Goal: Information Seeking & Learning: Understand process/instructions

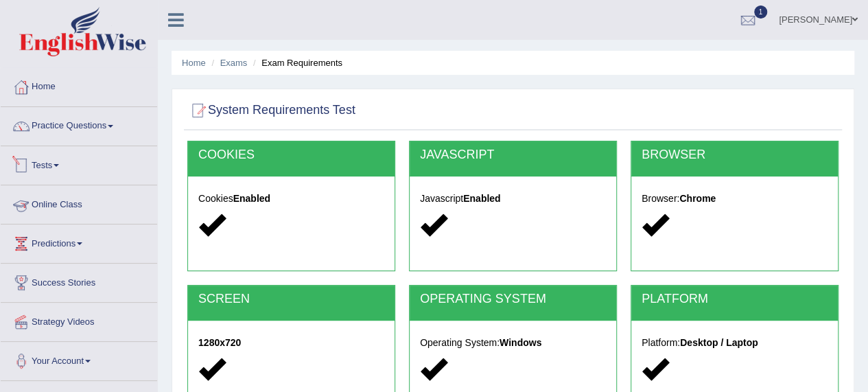
click at [50, 167] on link "Tests" at bounding box center [79, 163] width 156 height 34
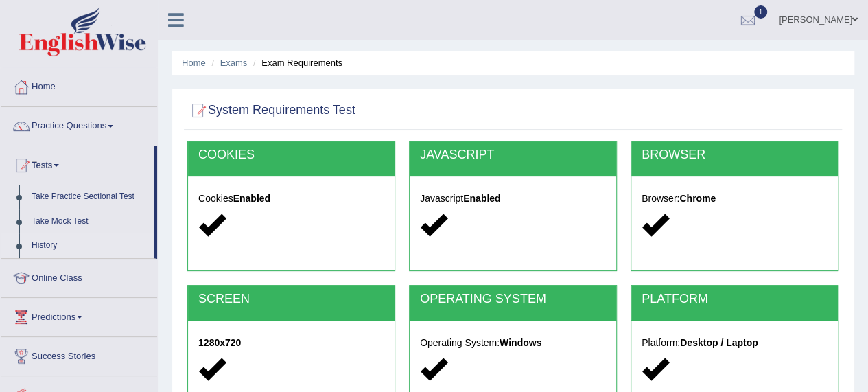
click at [47, 243] on link "History" at bounding box center [89, 245] width 128 height 25
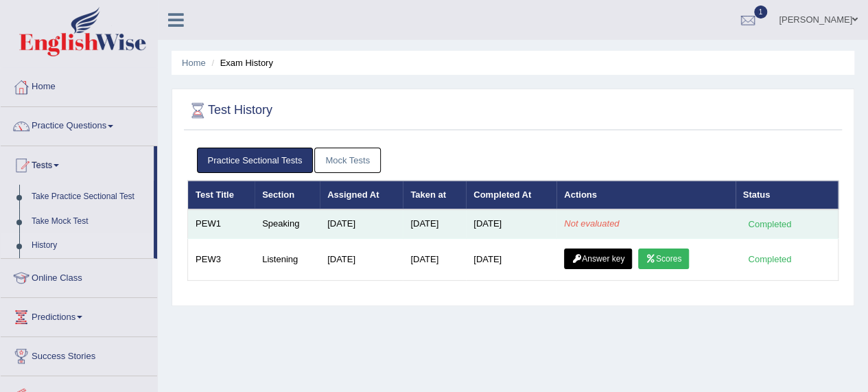
click at [584, 225] on em "Not evaluated" at bounding box center [591, 223] width 55 height 10
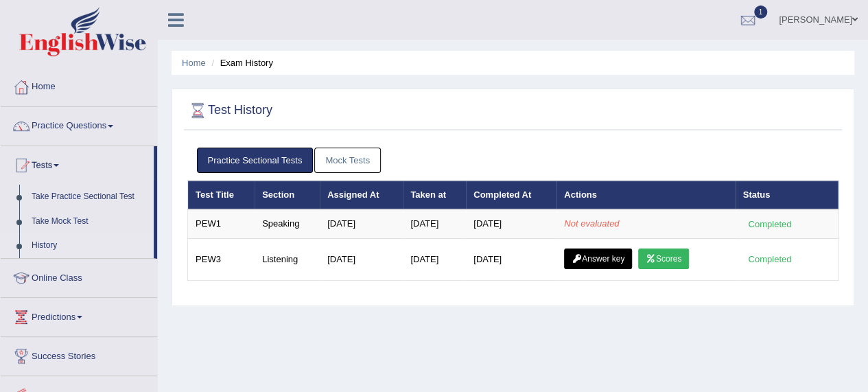
click at [529, 291] on div "Practice Sectional Tests Mock Tests Test Title Section Assigned At Taken at Com…" at bounding box center [513, 220] width 658 height 158
click at [69, 134] on link "Practice Questions" at bounding box center [79, 124] width 156 height 34
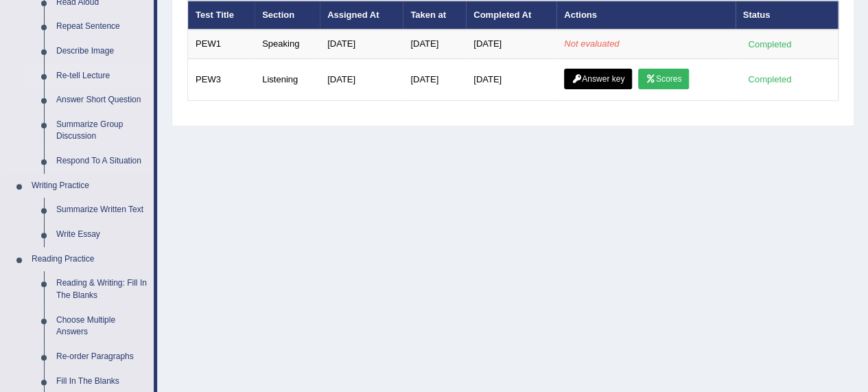
scroll to position [178, 0]
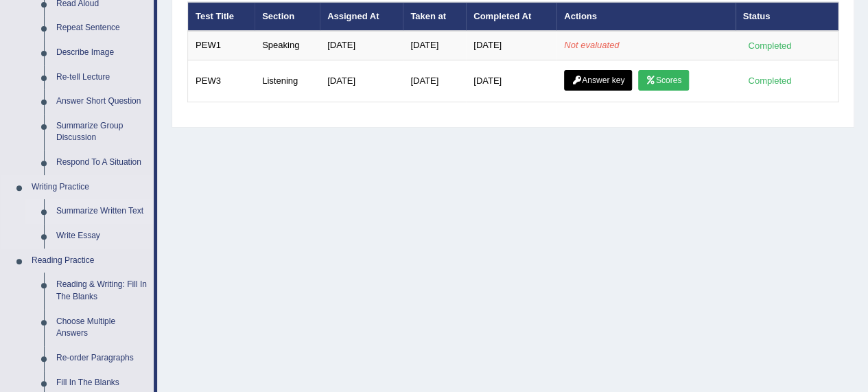
click at [96, 214] on link "Summarize Written Text" at bounding box center [102, 211] width 104 height 25
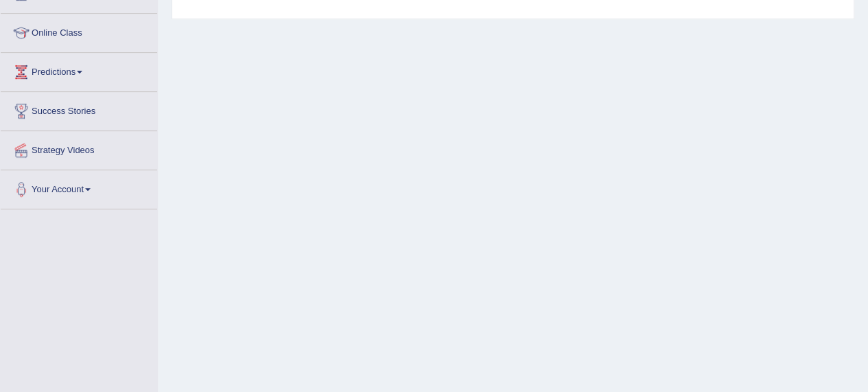
scroll to position [314, 0]
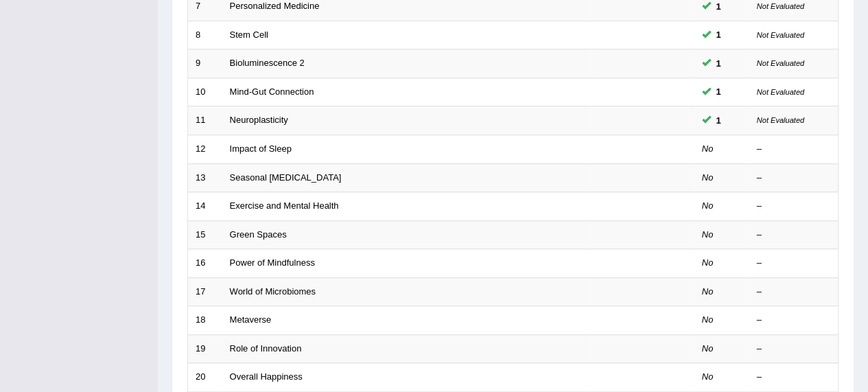
scroll to position [383, 0]
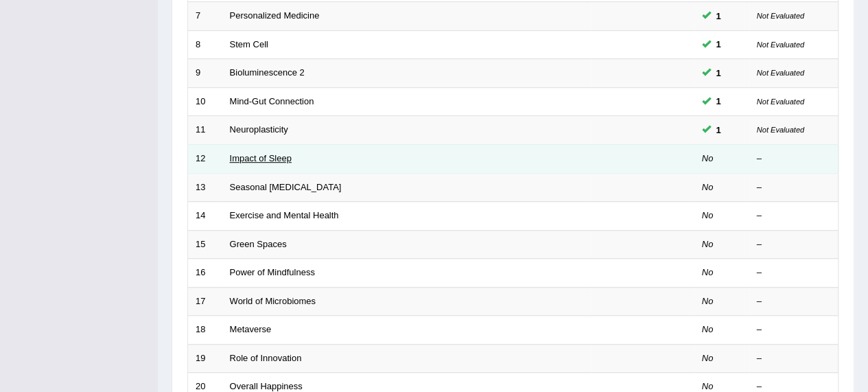
click at [288, 154] on link "Impact of Sleep" at bounding box center [261, 158] width 62 height 10
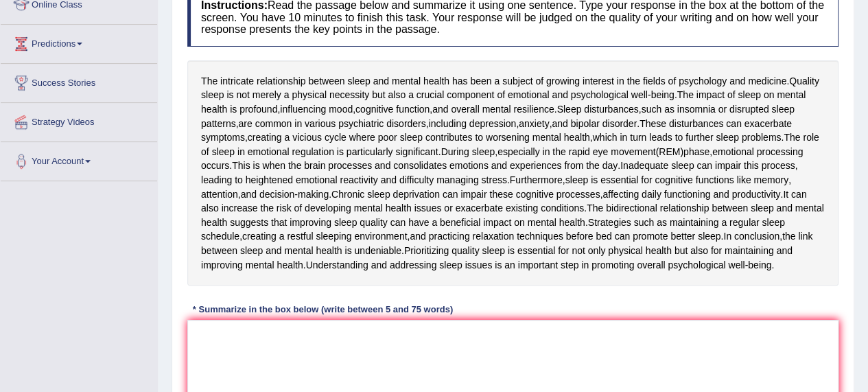
scroll to position [200, 0]
click at [259, 370] on textarea at bounding box center [512, 385] width 651 height 133
type textarea "T"
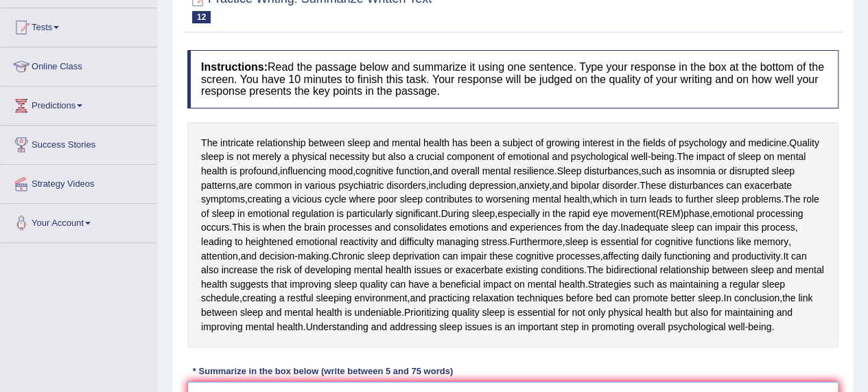
scroll to position [0, 0]
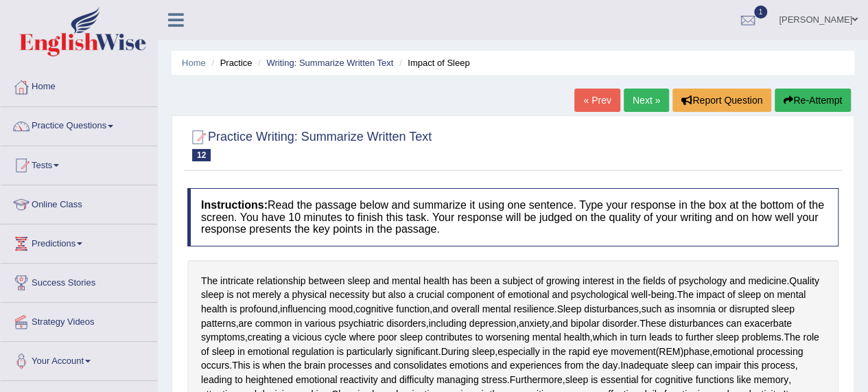
click at [59, 165] on span at bounding box center [55, 165] width 5 height 3
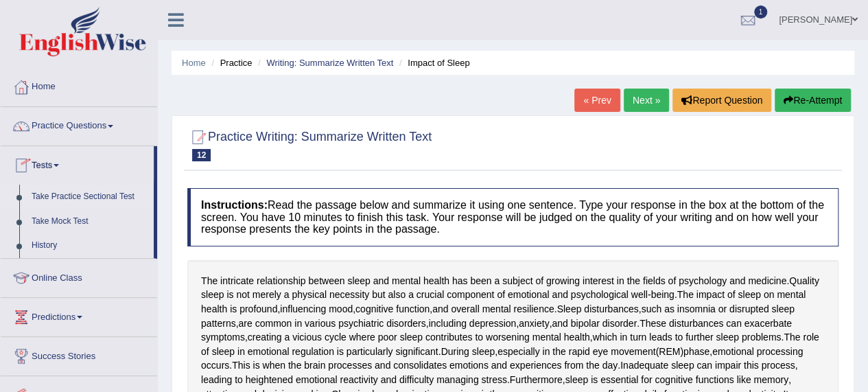
click at [107, 195] on link "Take Practice Sectional Test" at bounding box center [89, 196] width 128 height 25
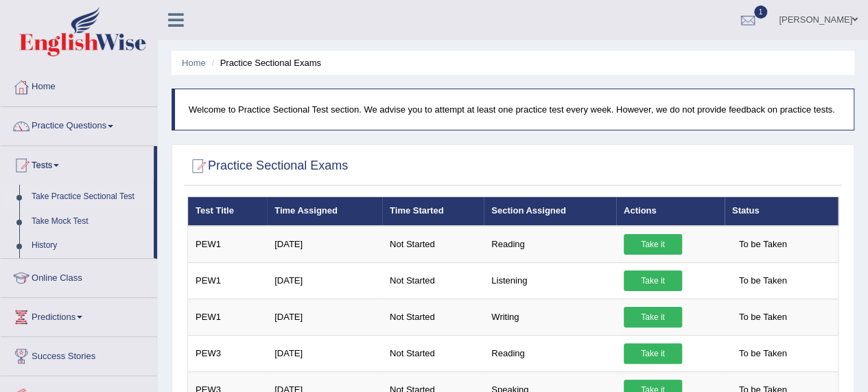
click at [660, 309] on link "Take it" at bounding box center [652, 317] width 58 height 21
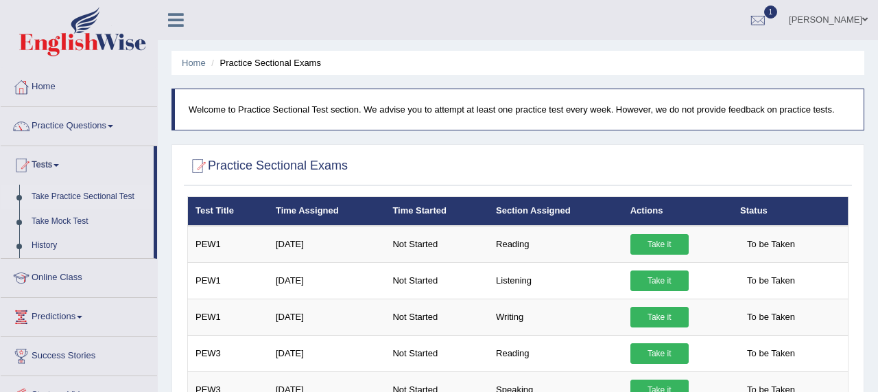
click at [0, 0] on div "× Have you watched our instructional video on how to take a Mock Test?writing N…" at bounding box center [0, 0] width 0 height 0
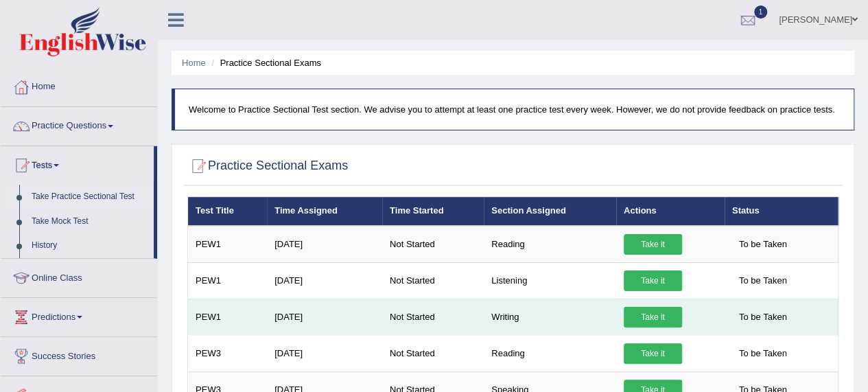
click at [653, 314] on link "Take it" at bounding box center [652, 317] width 58 height 21
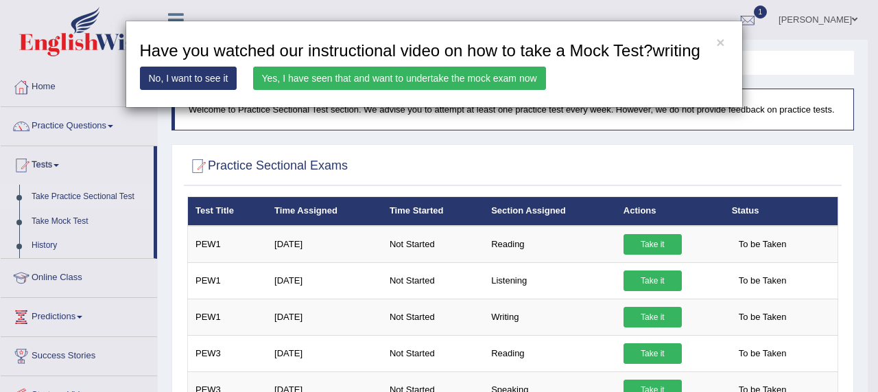
click at [342, 75] on link "Yes, I have seen that and want to undertake the mock exam now" at bounding box center [399, 78] width 293 height 23
